Goal: Task Accomplishment & Management: Manage account settings

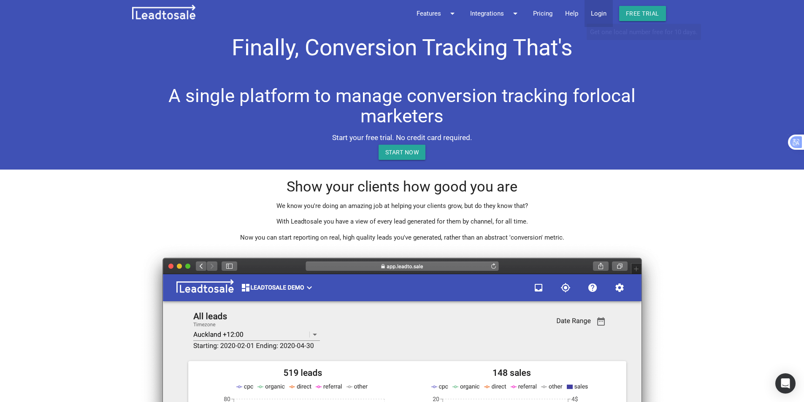
click at [602, 14] on link "Login" at bounding box center [599, 13] width 28 height 27
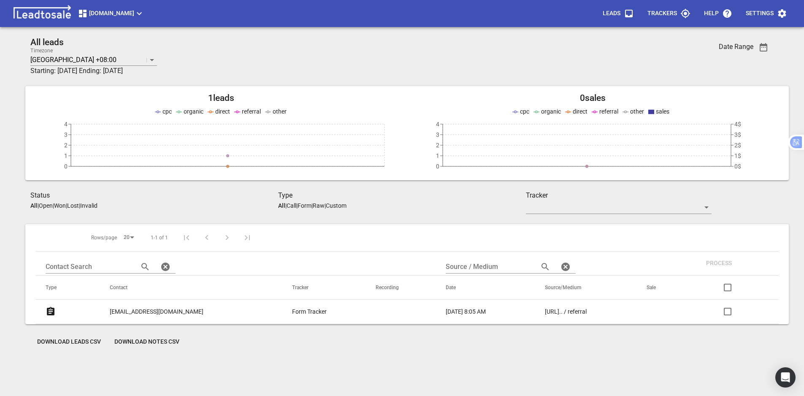
click at [660, 11] on p "Trackers" at bounding box center [663, 13] width 30 height 8
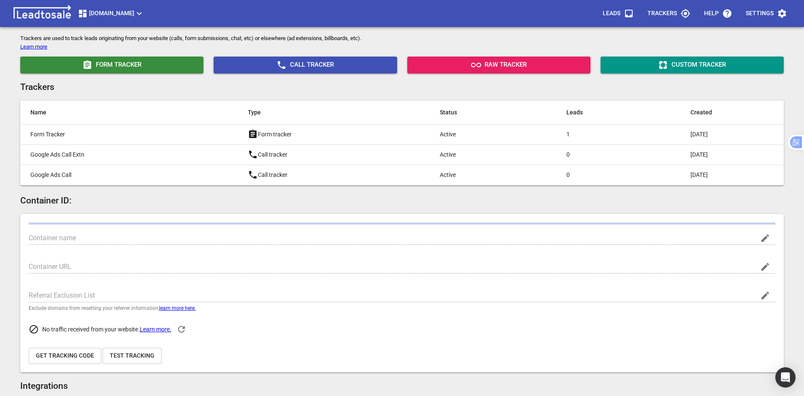
scroll to position [42, 0]
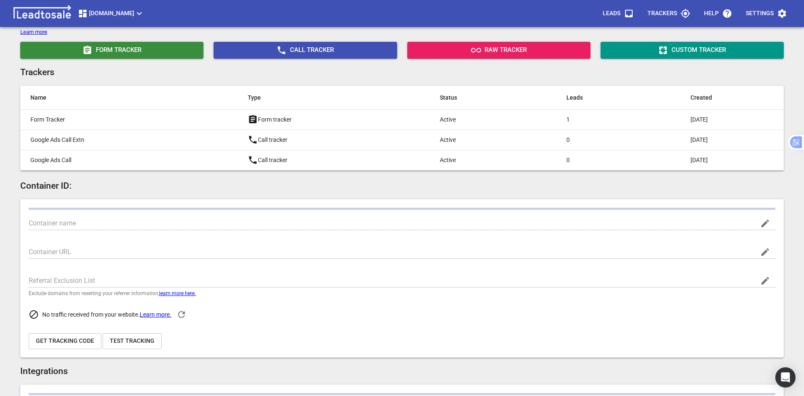
type input "Streamline.kiwi"
type input "G-2E9S8RC6EW"
type input "jKAzmAX9SkeEQAyzD7GDKA"
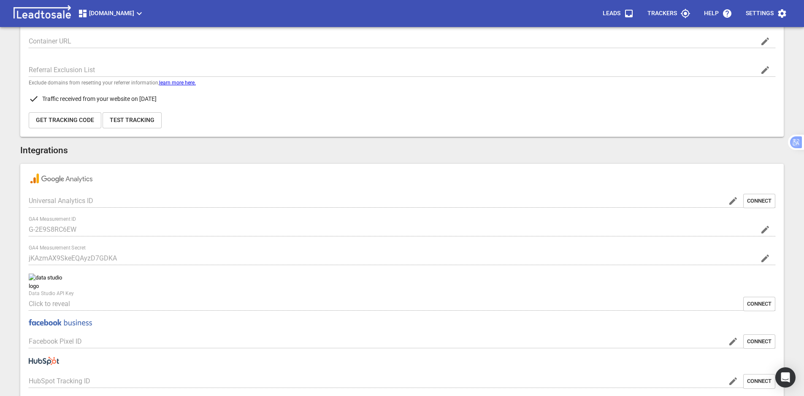
scroll to position [253, 0]
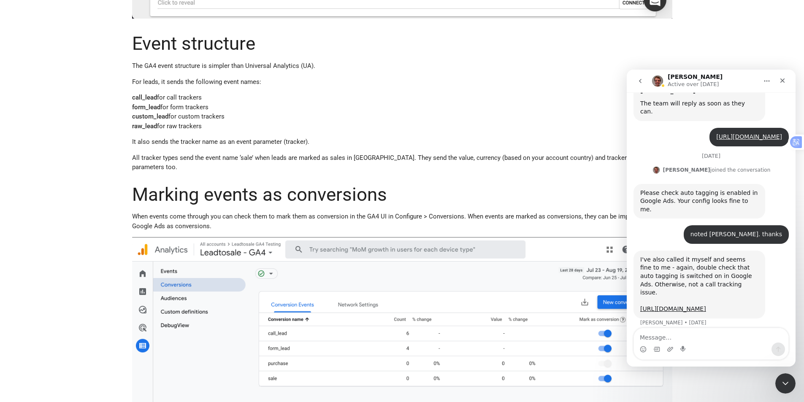
scroll to position [1098, 0]
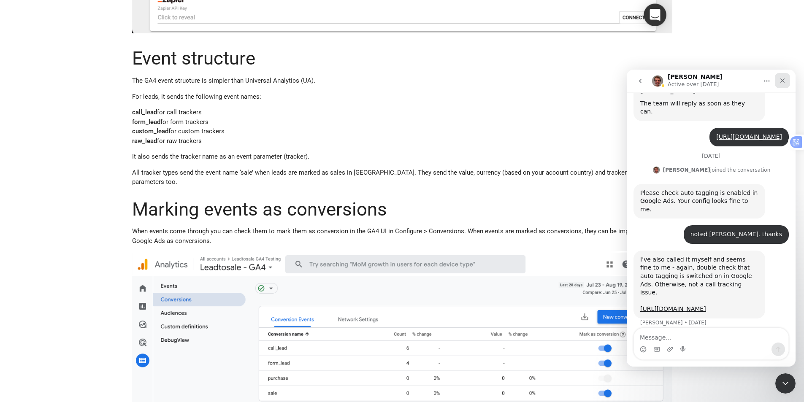
click at [783, 78] on icon "Close" at bounding box center [783, 80] width 7 height 7
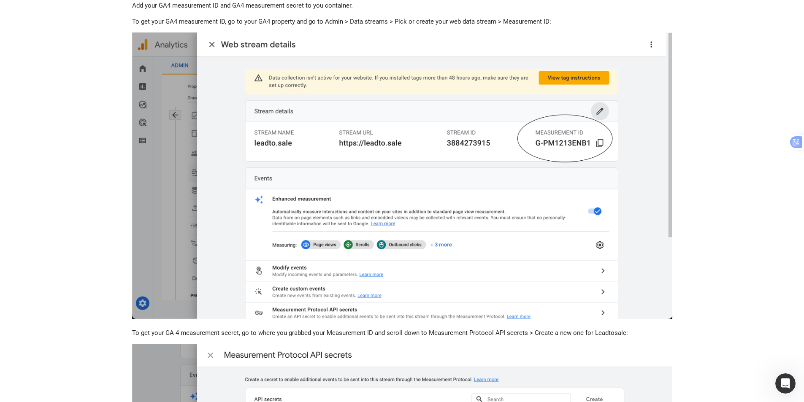
scroll to position [0, 0]
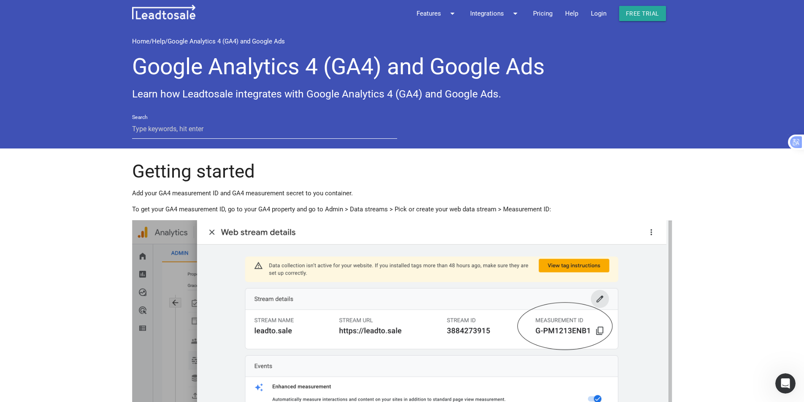
drag, startPoint x: 132, startPoint y: 69, endPoint x: 541, endPoint y: 77, distance: 408.9
click at [541, 77] on div "Home / Help / Google Analytics 4 (GA4) and Google Ads Google Analytics 4 (GA4) …" at bounding box center [402, 88] width 804 height 122
copy h1 "Google Analytics 4 (GA4) and Google Ads"
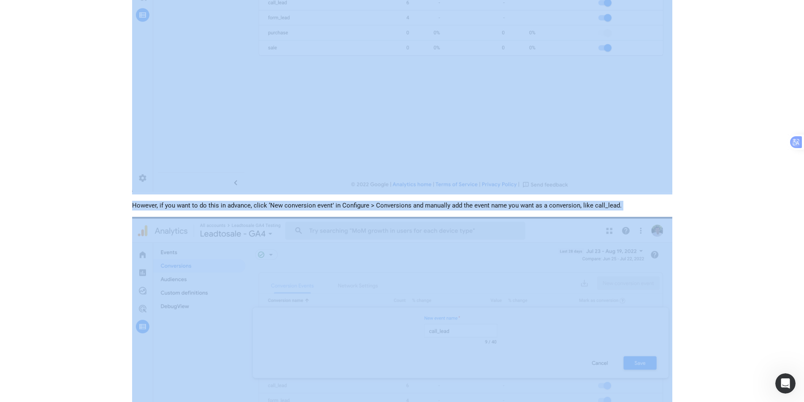
scroll to position [1615, 0]
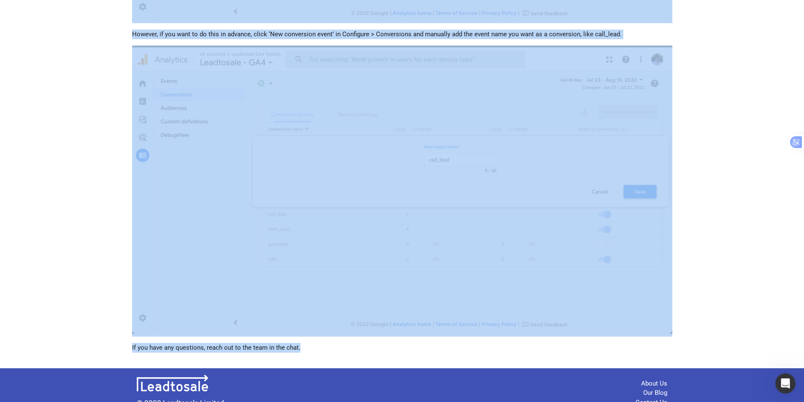
drag, startPoint x: 134, startPoint y: 171, endPoint x: 351, endPoint y: 274, distance: 240.8
copy div "Loremip dolorsi Ame cons AD0 elitseddoei TE inc UT1 laboreetdol magnaa en adm v…"
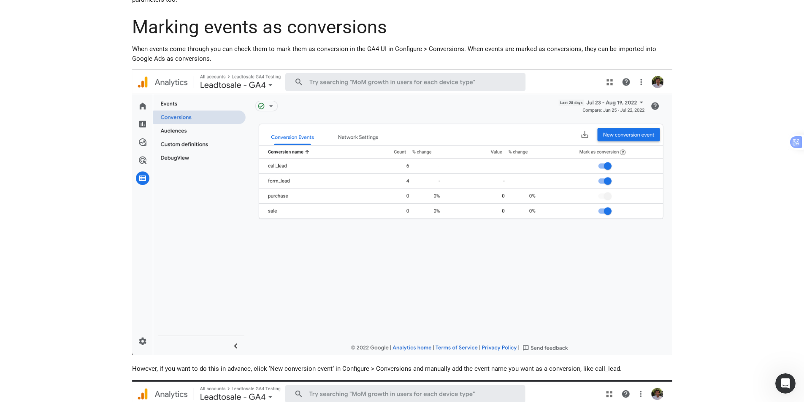
scroll to position [1277, 0]
